Goal: Information Seeking & Learning: Stay updated

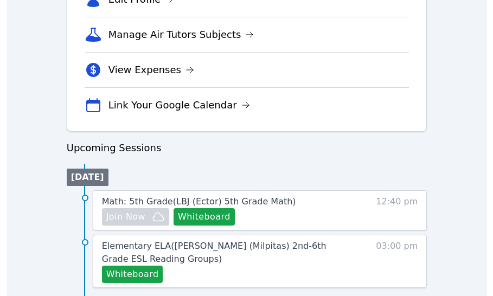
scroll to position [569, 0]
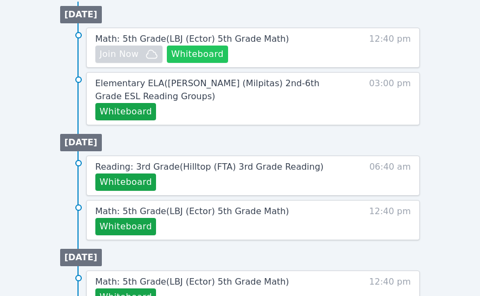
click at [204, 56] on button "Whiteboard" at bounding box center [197, 54] width 61 height 17
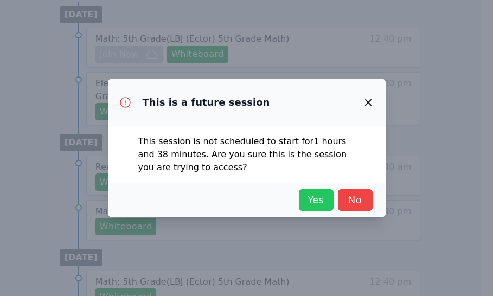
click at [322, 201] on span "Yes" at bounding box center [316, 200] width 24 height 15
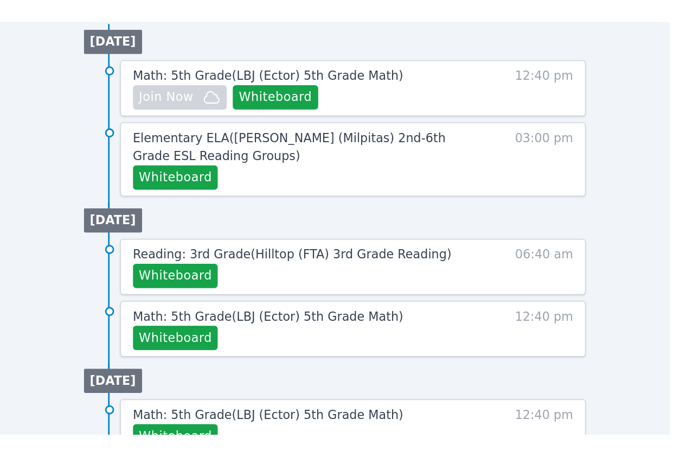
scroll to position [473, 0]
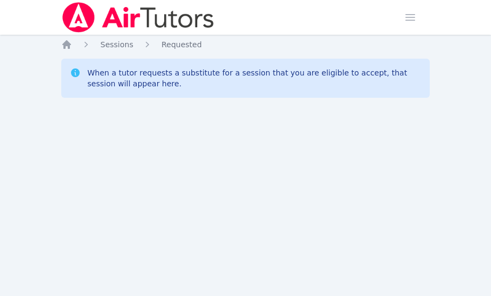
click at [146, 221] on div "Home Sessions Study Groups Students Messages Open user menu [PERSON_NAME] Open …" at bounding box center [245, 148] width 491 height 296
